Goal: Task Accomplishment & Management: Manage account settings

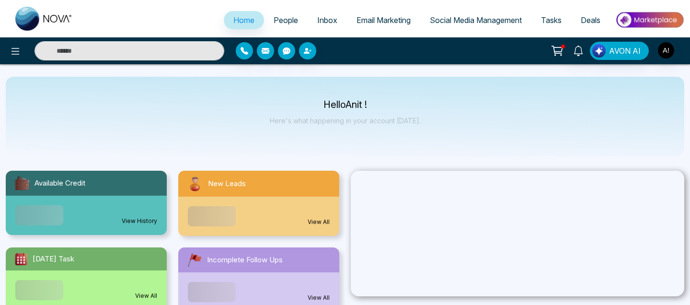
select select "*"
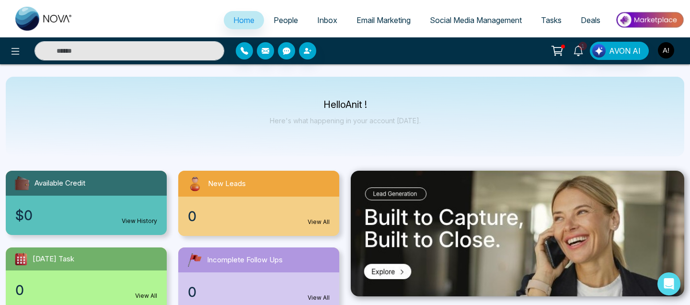
click at [668, 47] on img "button" at bounding box center [666, 50] width 16 height 16
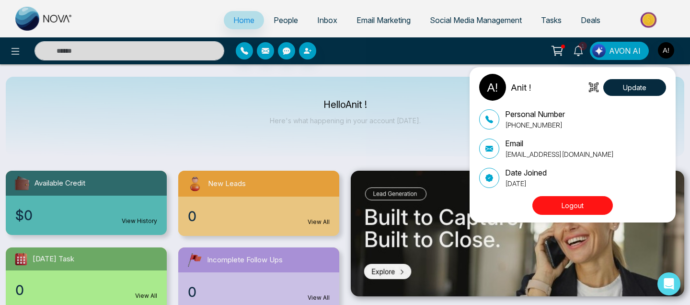
click at [594, 85] on icon at bounding box center [594, 87] width 10 height 10
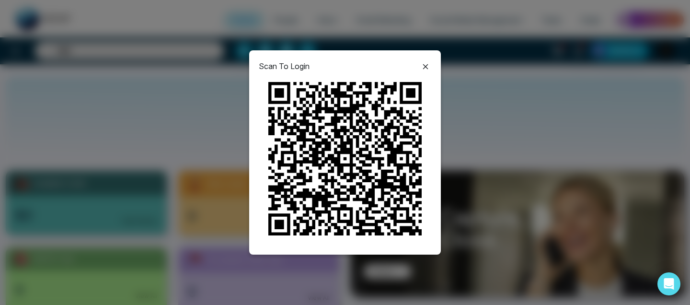
click at [426, 64] on icon at bounding box center [426, 67] width 12 height 12
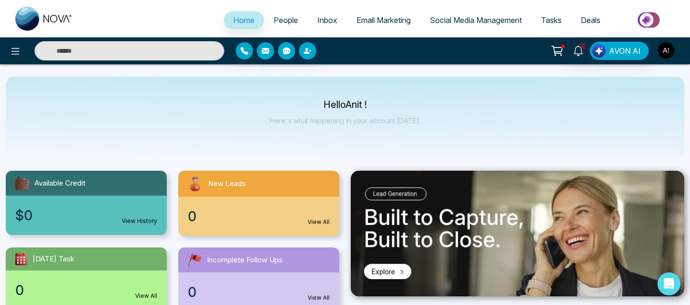
click at [662, 51] on img "button" at bounding box center [666, 50] width 16 height 16
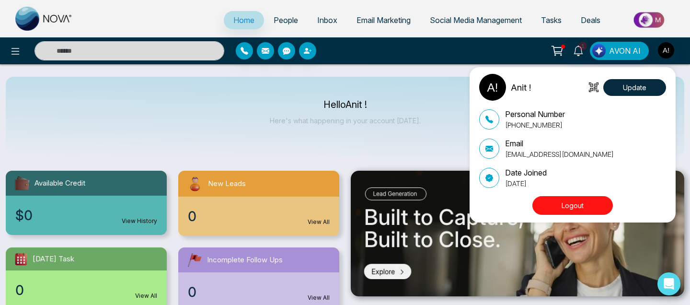
click at [286, 20] on div "Anit ! Update Personal Number [PHONE_NUMBER] Email [EMAIL_ADDRESS][DOMAIN_NAME]…" at bounding box center [345, 152] width 690 height 305
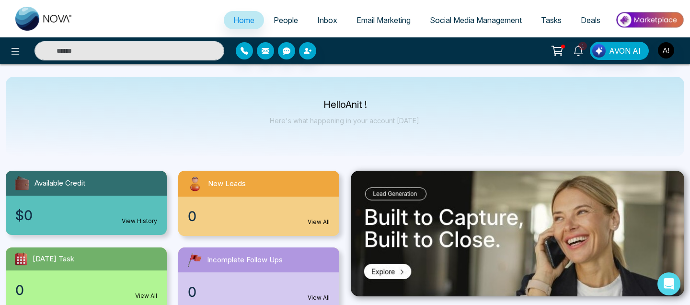
click at [278, 22] on span "People" at bounding box center [286, 20] width 24 height 10
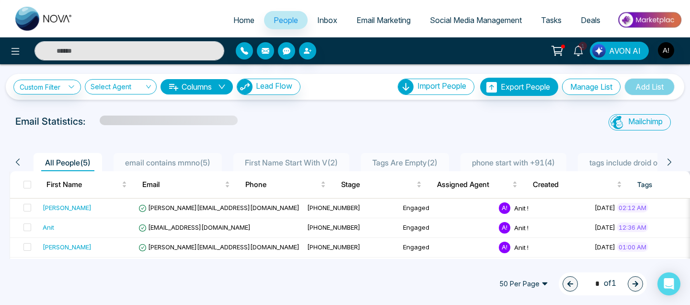
click at [235, 19] on span "Home" at bounding box center [243, 20] width 21 height 10
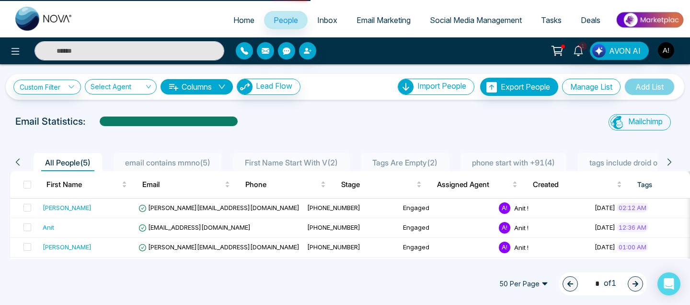
select select "*"
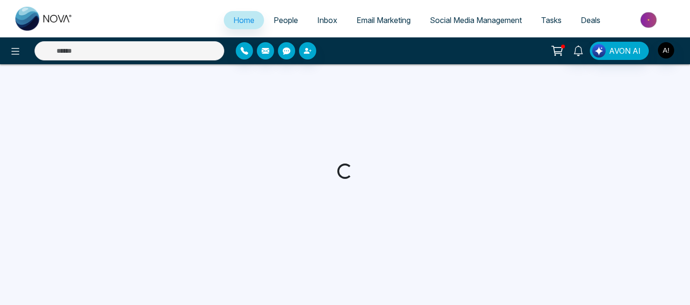
select select "*"
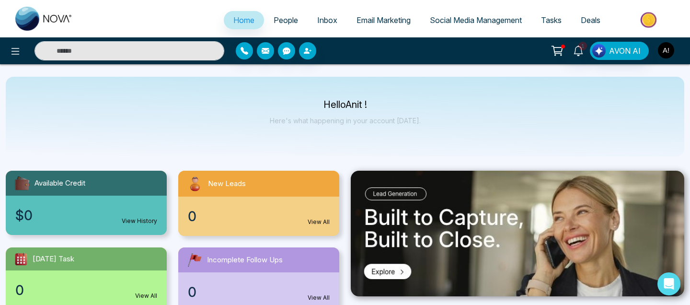
click at [671, 46] on img "button" at bounding box center [666, 50] width 16 height 16
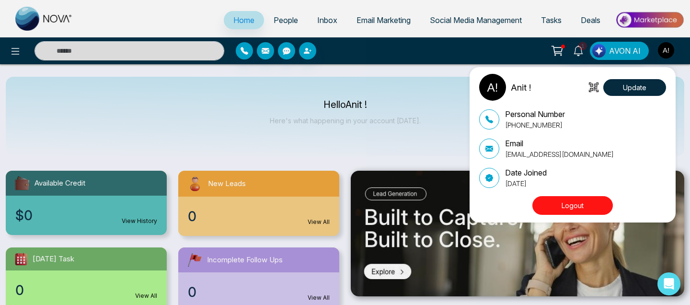
click at [430, 150] on div "Anit ! Update Personal Number [PHONE_NUMBER] Email [EMAIL_ADDRESS][DOMAIN_NAME]…" at bounding box center [345, 152] width 690 height 305
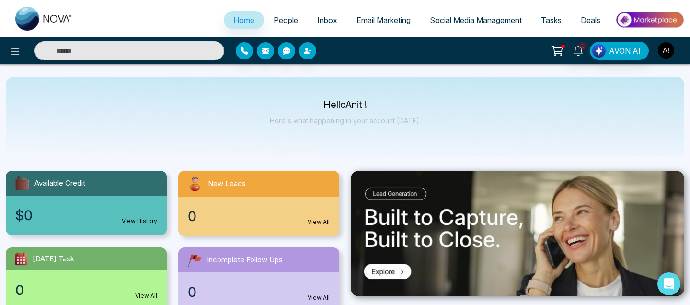
click at [663, 49] on img "button" at bounding box center [666, 50] width 16 height 16
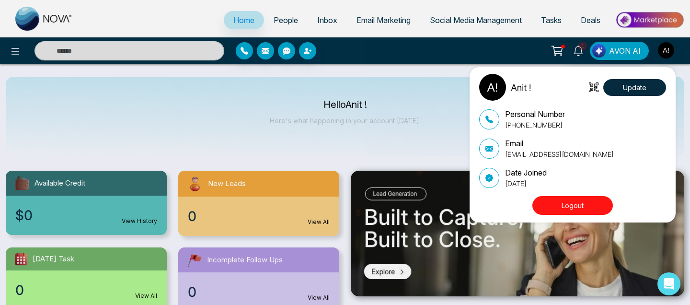
click at [584, 204] on button "Logout" at bounding box center [572, 205] width 81 height 19
